Goal: Task Accomplishment & Management: Use online tool/utility

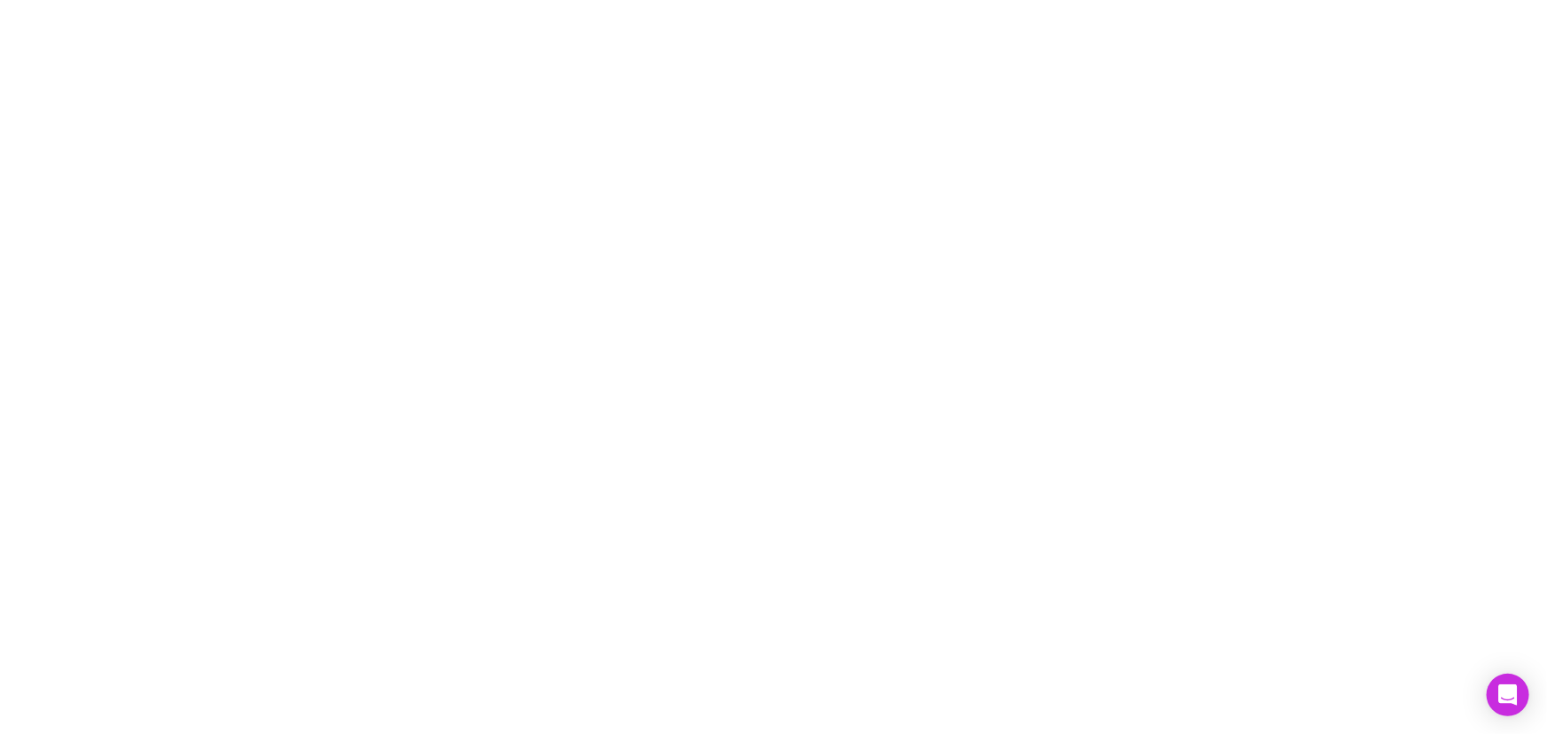
click at [474, 173] on div at bounding box center [773, 367] width 1547 height 734
click at [720, 209] on div at bounding box center [773, 367] width 1547 height 734
